Goal: Task Accomplishment & Management: Manage account settings

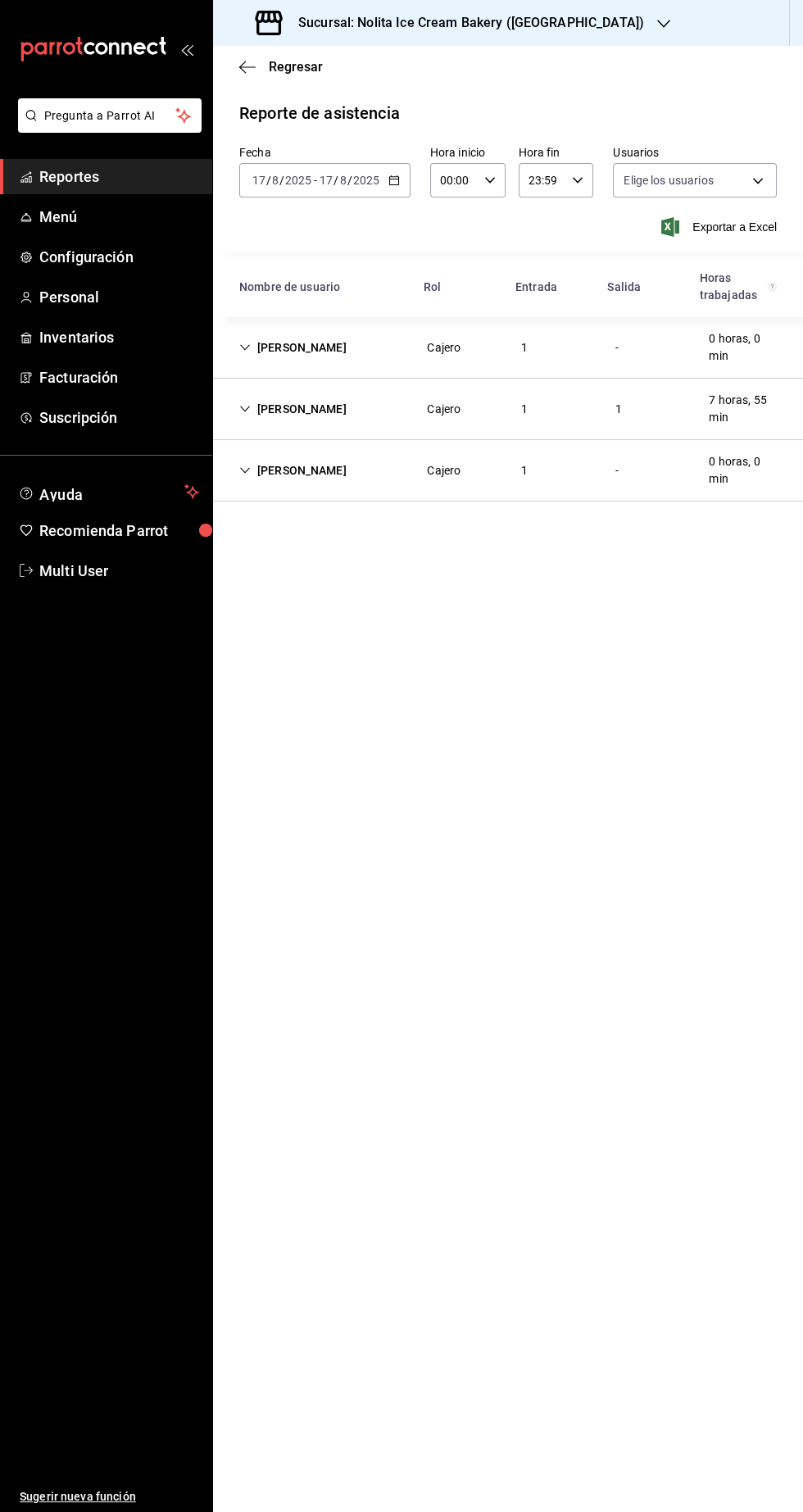
type input "7fb31379-653a-48c8-a59d-916b0e501286,aa9fc705-a843-4189-a582-af34302a3c3c,cc876…"
click at [102, 218] on span "Menú" at bounding box center [119, 217] width 160 height 22
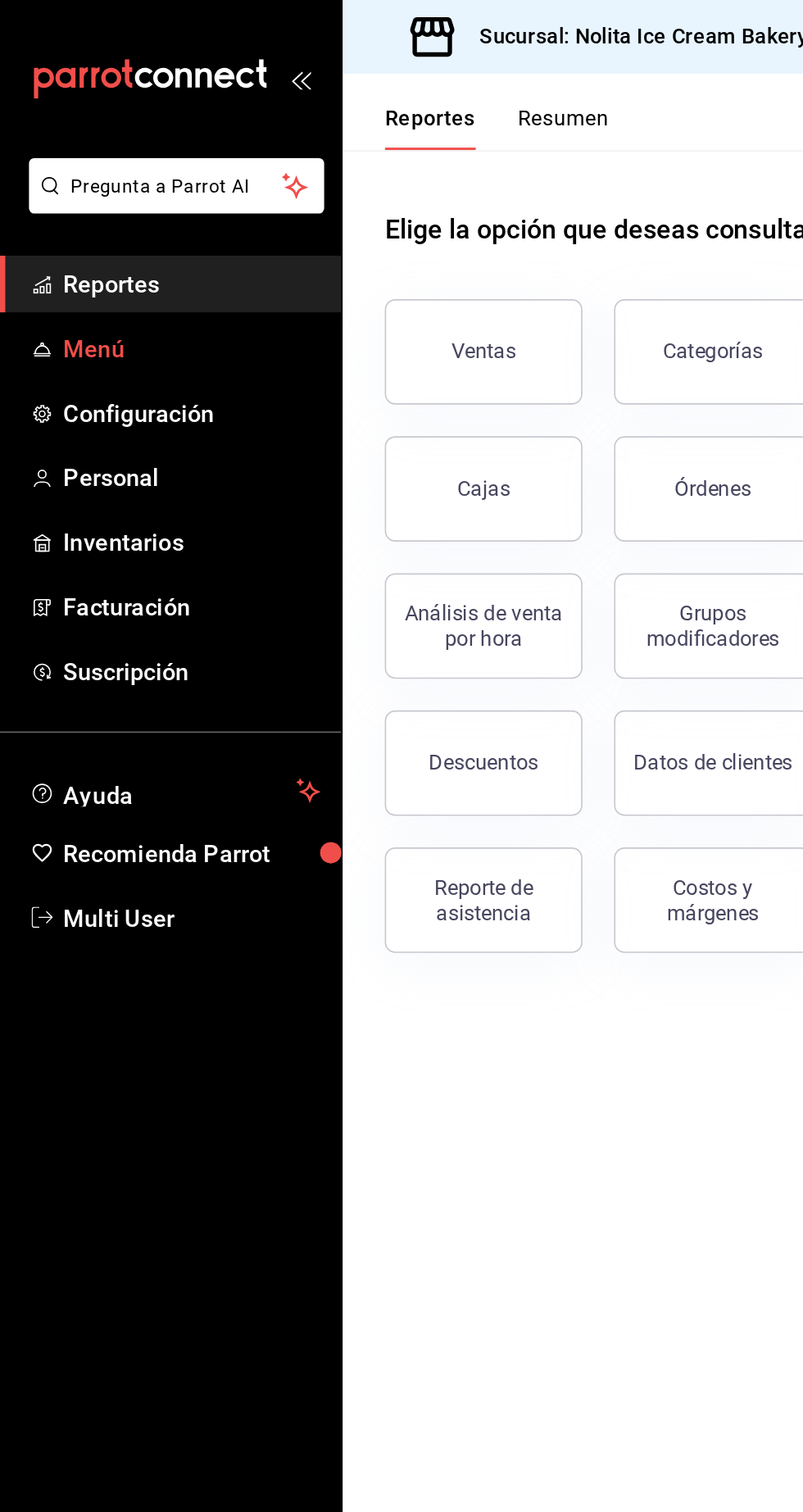
click at [91, 226] on span "Menú" at bounding box center [119, 217] width 160 height 22
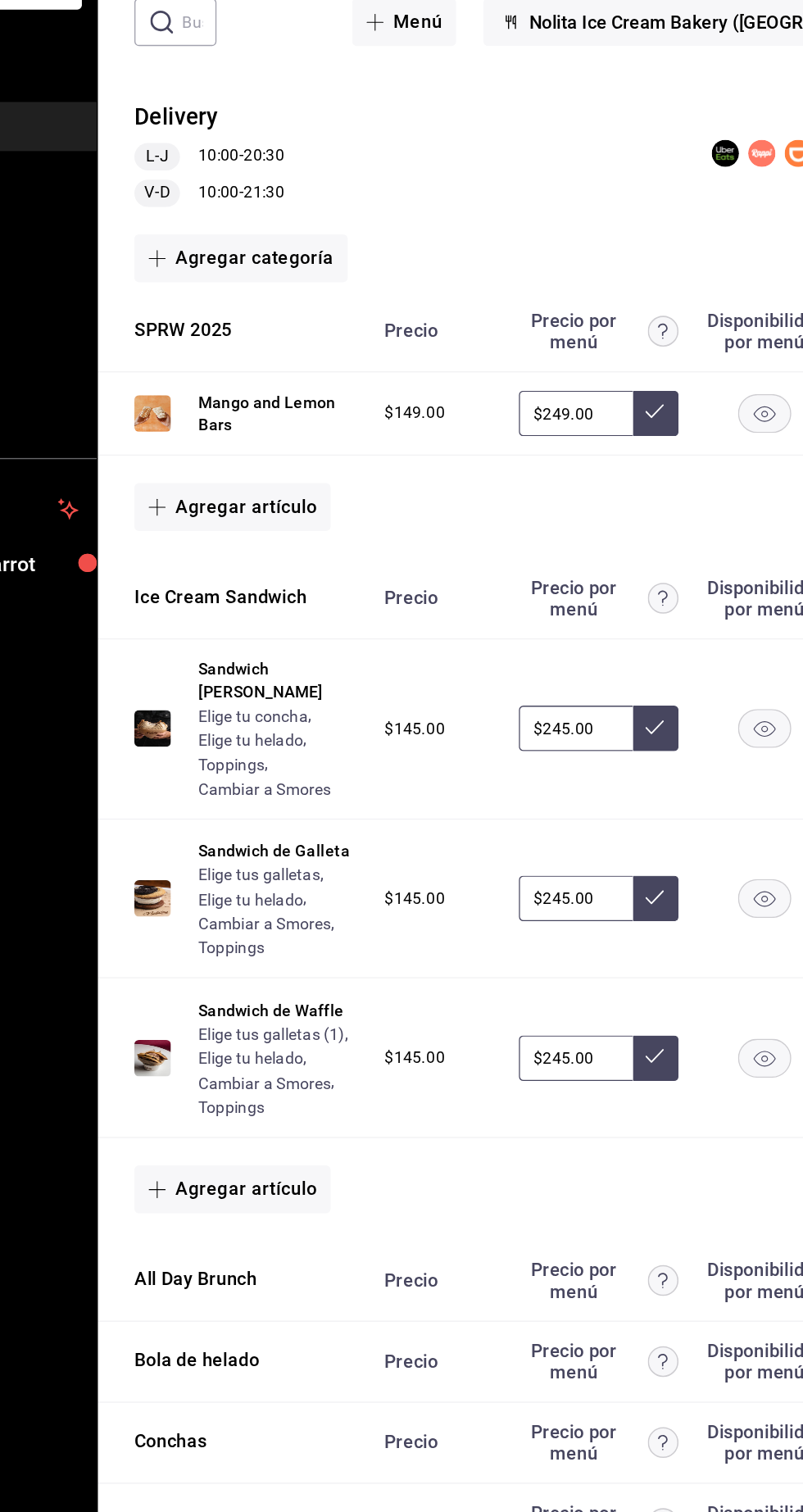
scroll to position [72, 0]
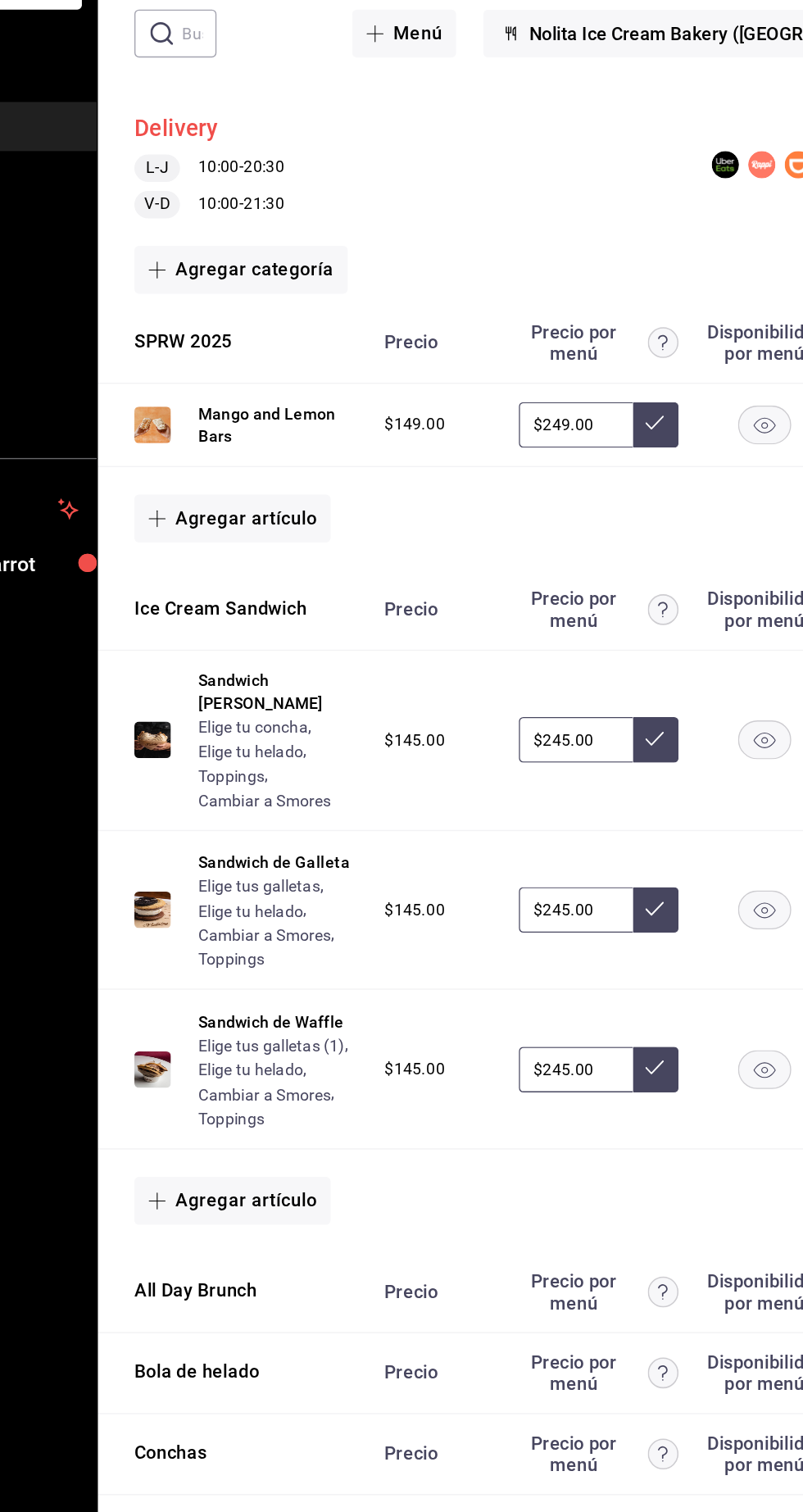
click at [286, 224] on button "Delivery" at bounding box center [270, 218] width 60 height 24
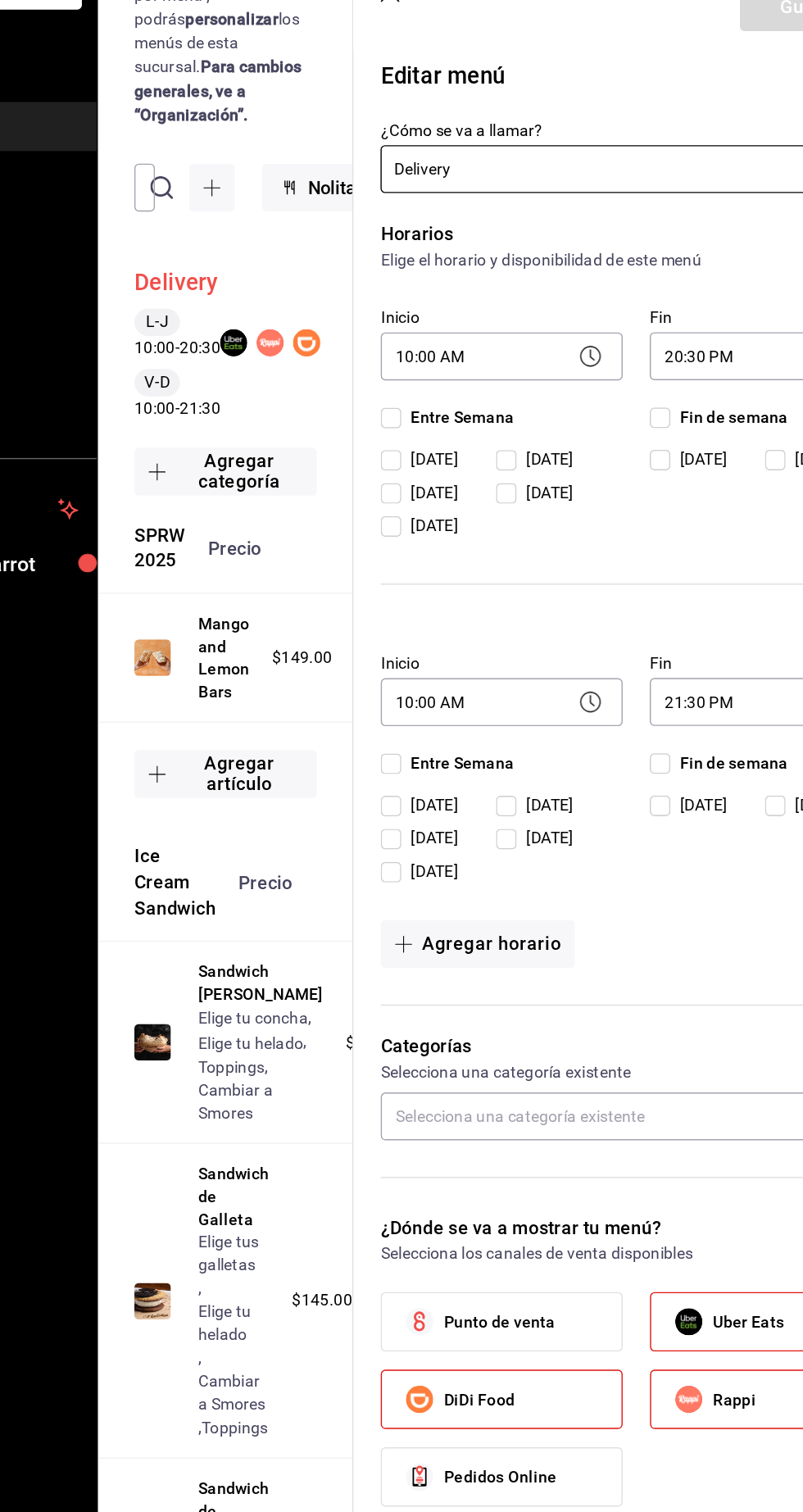
checkbox input "true"
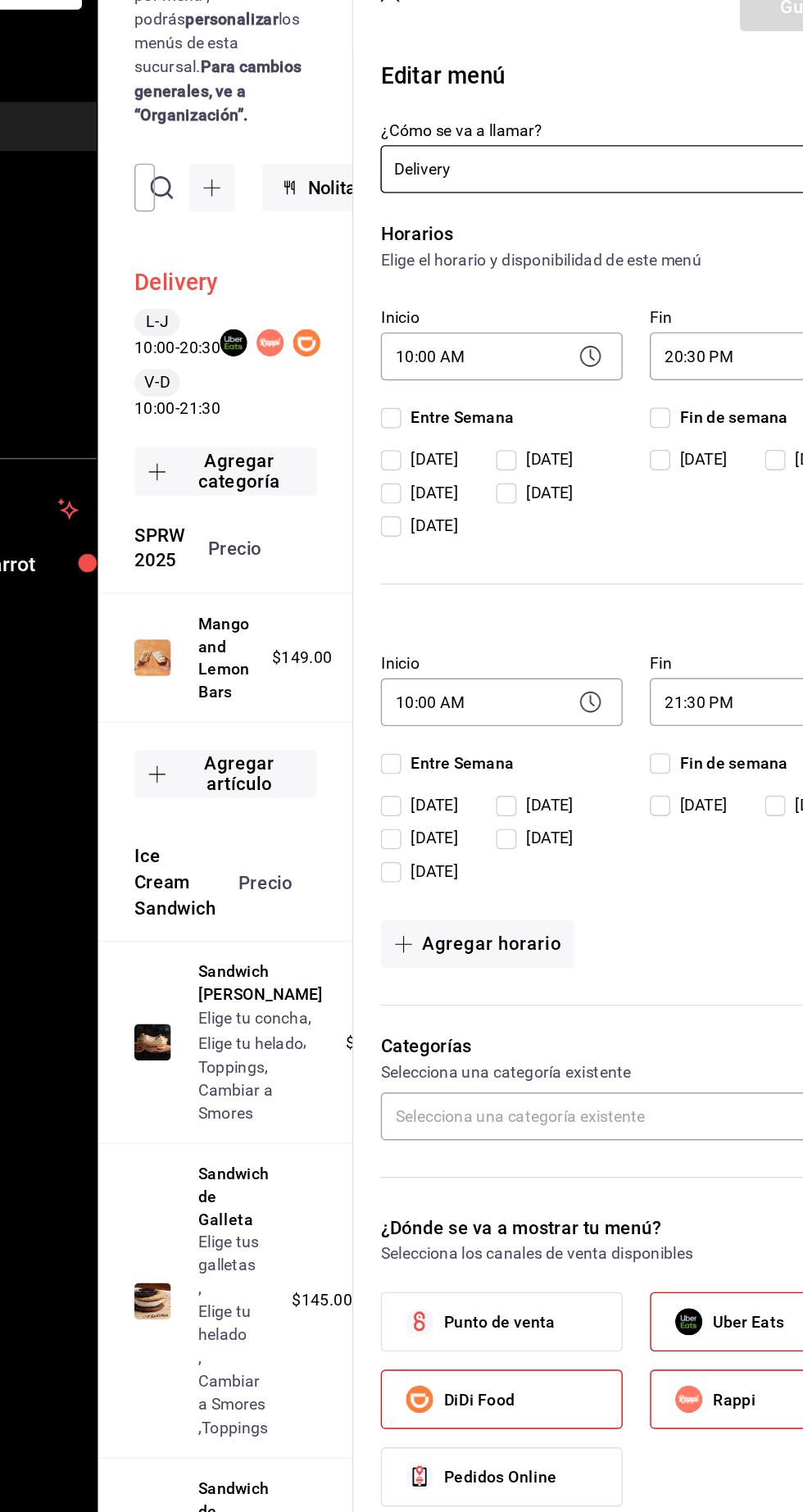
checkbox input "true"
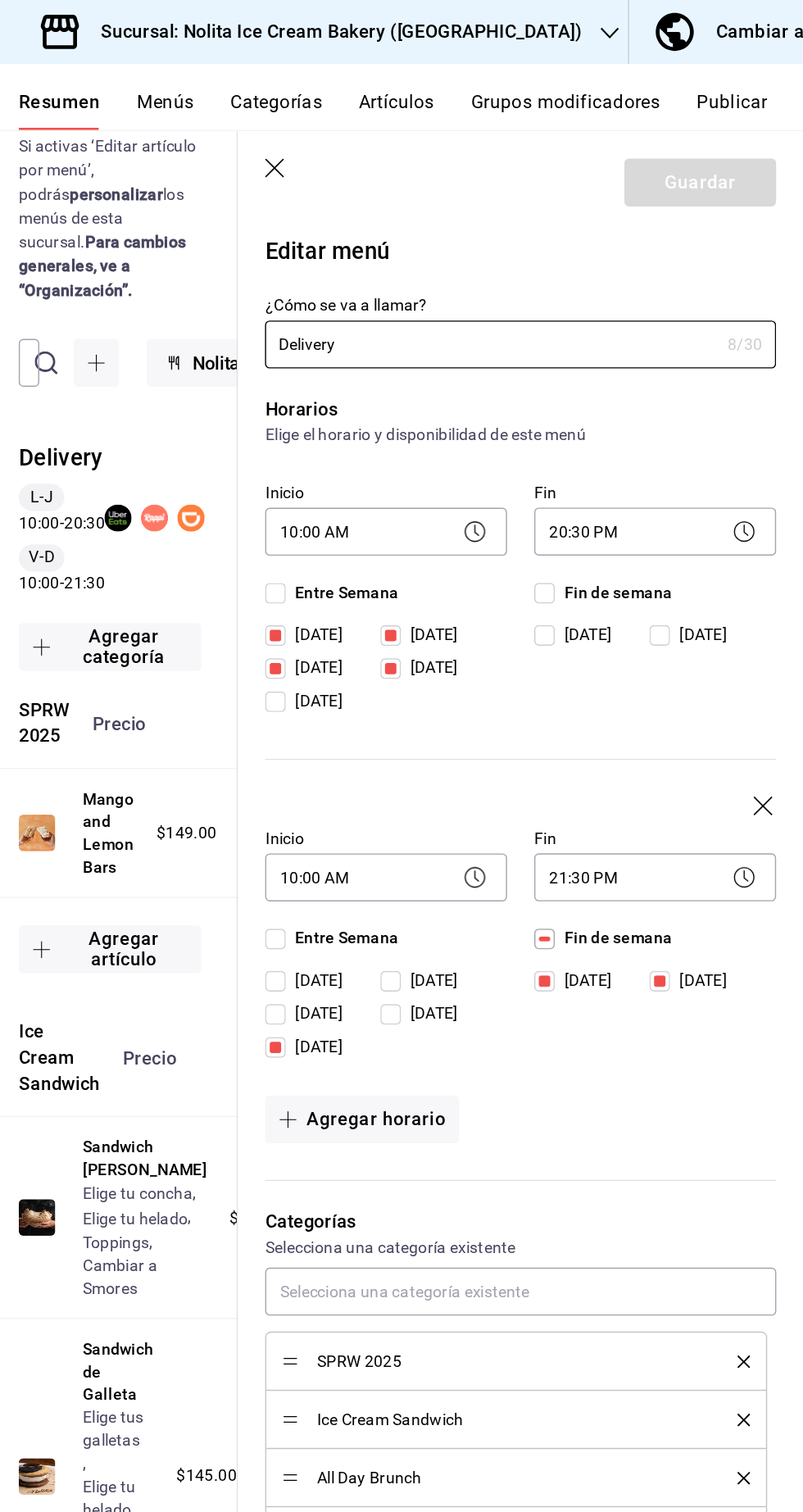
click at [699, 776] on div "Horarios Elige el horario y disponibilidad de este menú Inicio 10:00 AM 10:00 F…" at bounding box center [590, 557] width 387 height 583
click at [426, 751] on input "Viernes" at bounding box center [423, 752] width 15 height 15
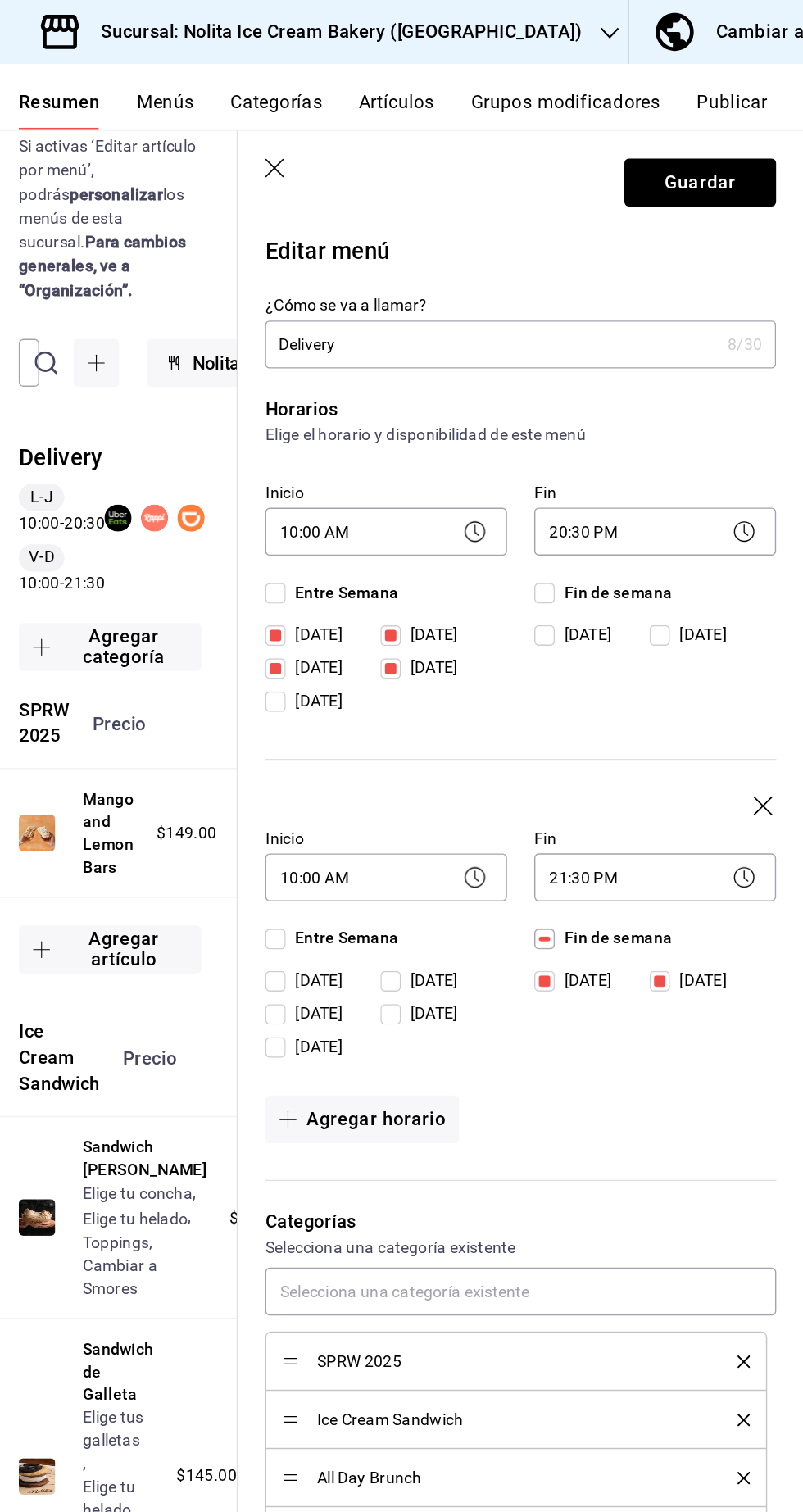
click at [427, 753] on input "Viernes" at bounding box center [423, 752] width 15 height 15
checkbox input "true"
click at [432, 121] on icon "button" at bounding box center [424, 122] width 16 height 16
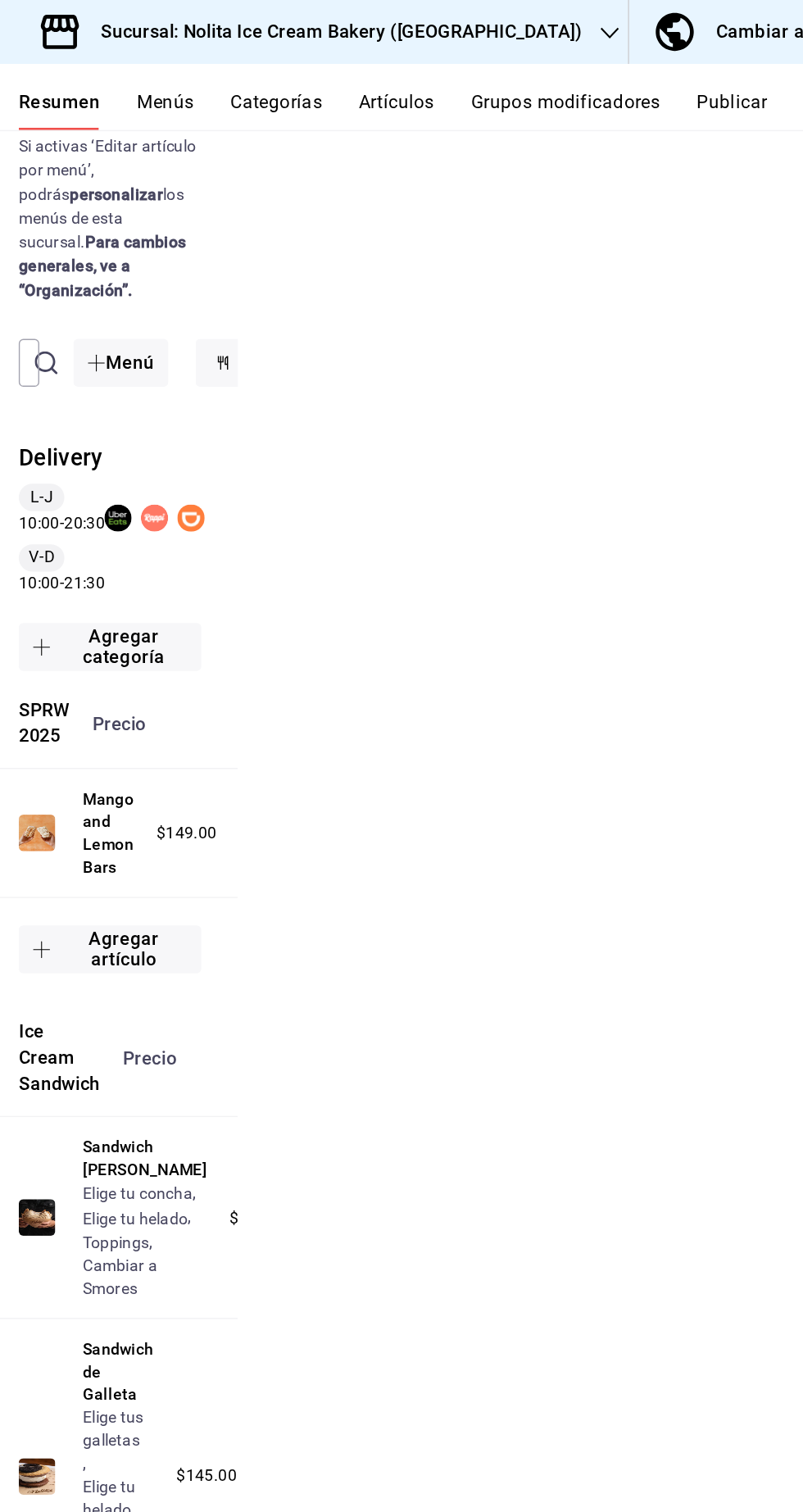
checkbox input "false"
type input "1755480163481"
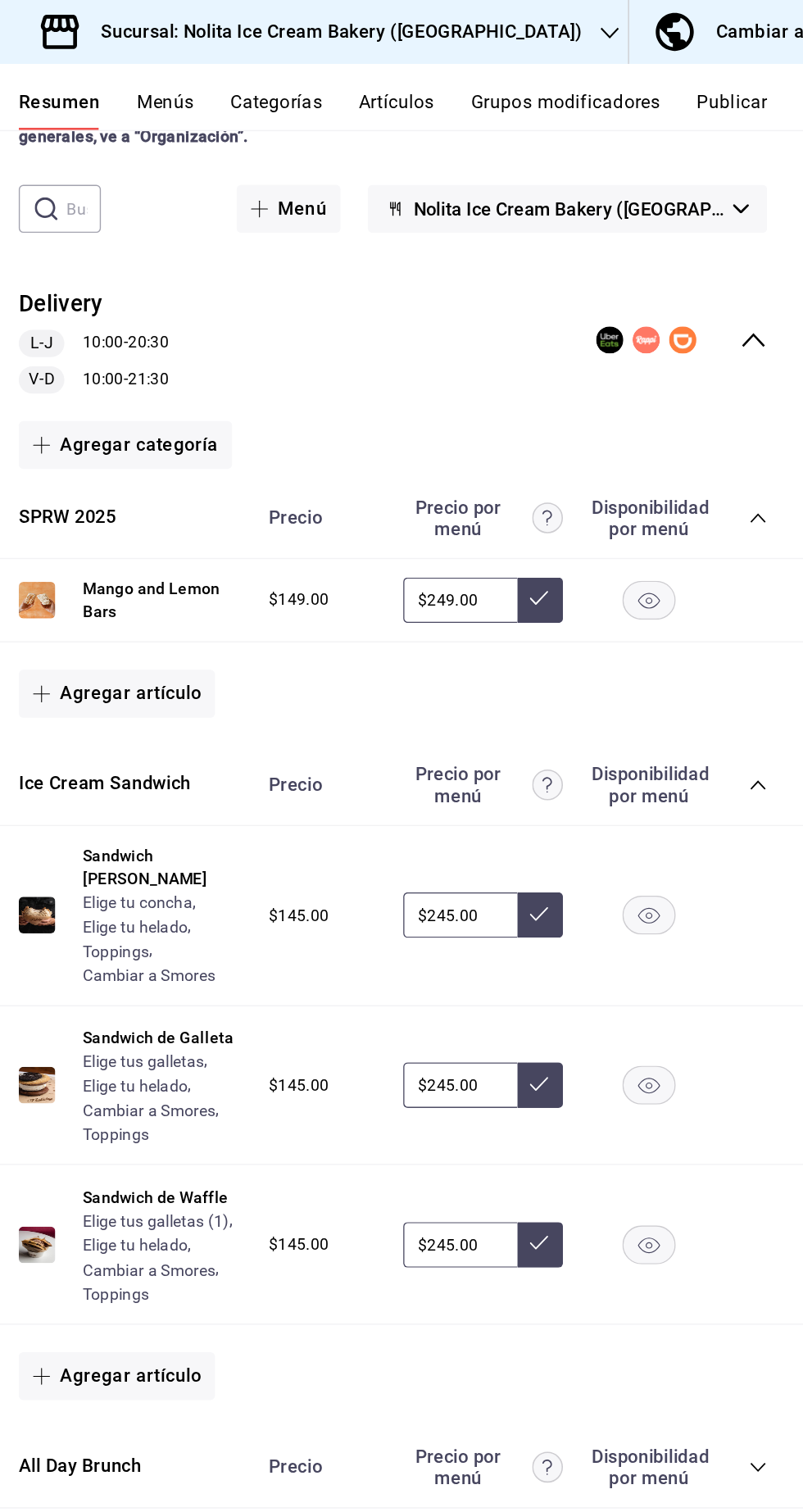
checkbox input "false"
